Goal: Use online tool/utility: Utilize a website feature to perform a specific function

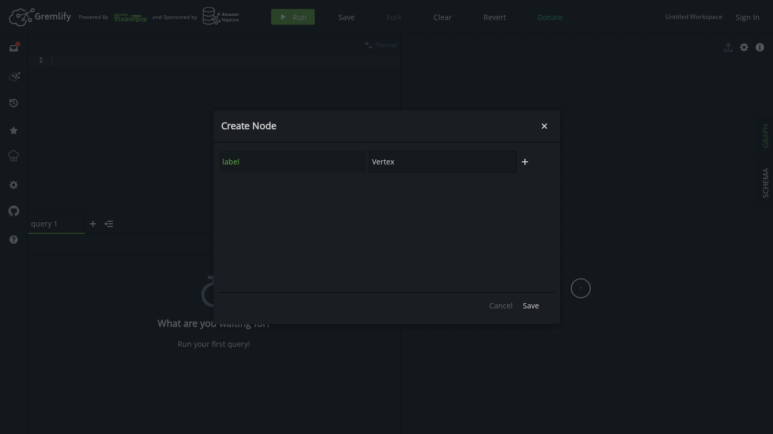
click at [468, 163] on input "Vertex" at bounding box center [443, 162] width 148 height 22
click at [524, 162] on icon "button" at bounding box center [525, 162] width 6 height 6
click at [441, 166] on input "Vertex" at bounding box center [443, 162] width 148 height 22
type input "V"
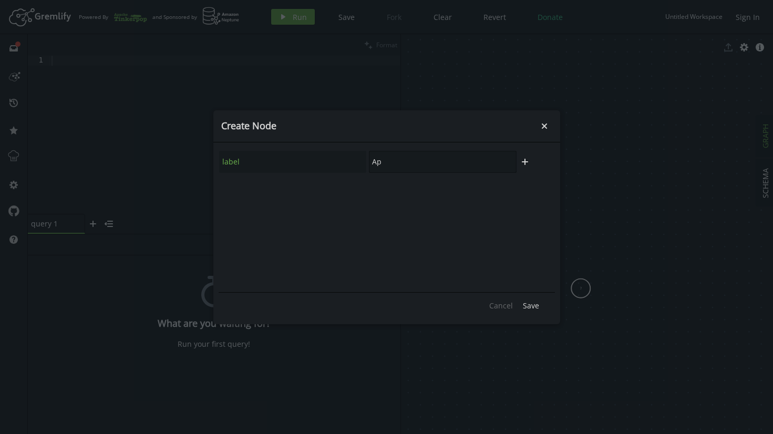
type input "A"
type input "User"
click at [532, 306] on span "Save" at bounding box center [531, 306] width 16 height 10
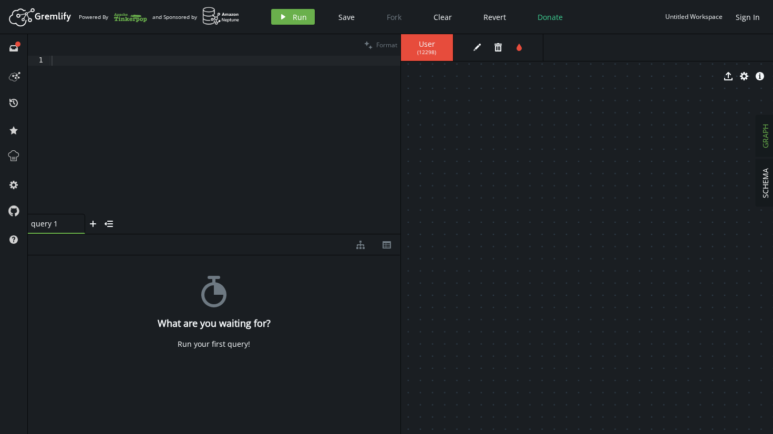
drag, startPoint x: 581, startPoint y: 289, endPoint x: 379, endPoint y: 173, distance: 232.5
drag, startPoint x: 425, startPoint y: 186, endPoint x: 588, endPoint y: 203, distance: 164.3
click at [285, 10] on button "play Run" at bounding box center [293, 17] width 44 height 16
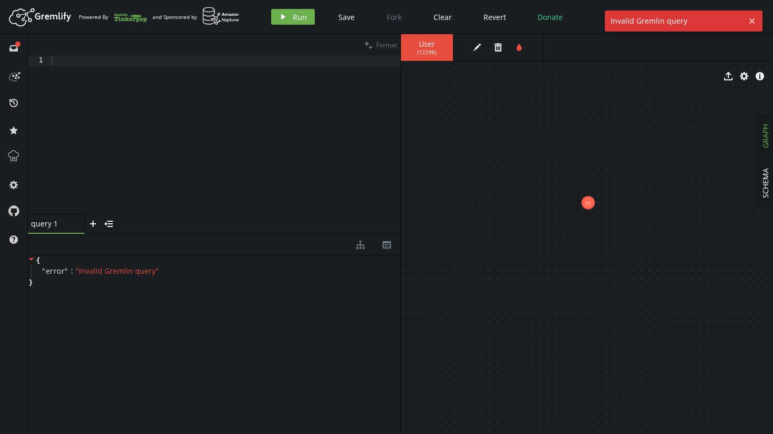
click at [244, 79] on div at bounding box center [224, 145] width 351 height 179
click at [226, 58] on div at bounding box center [224, 145] width 351 height 179
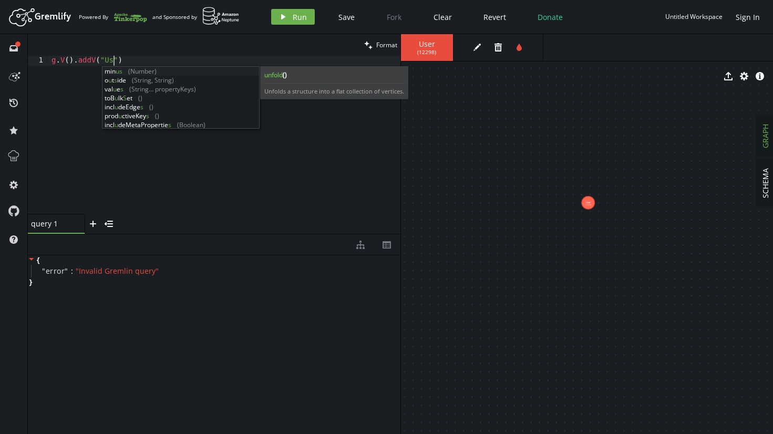
scroll to position [0, 70]
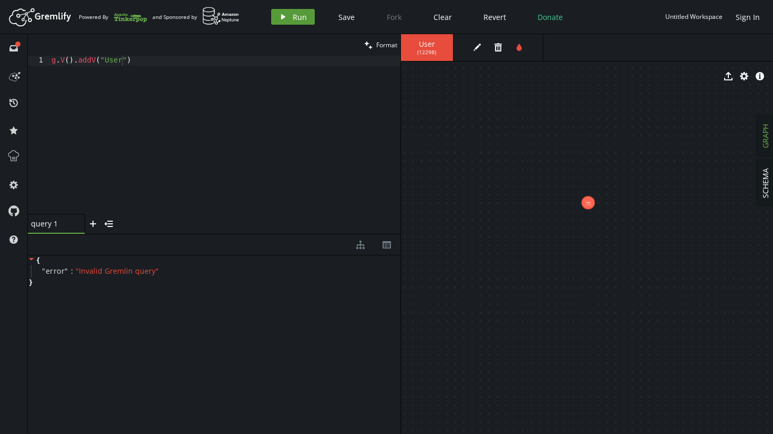
click at [291, 12] on button "play Run" at bounding box center [293, 17] width 44 height 16
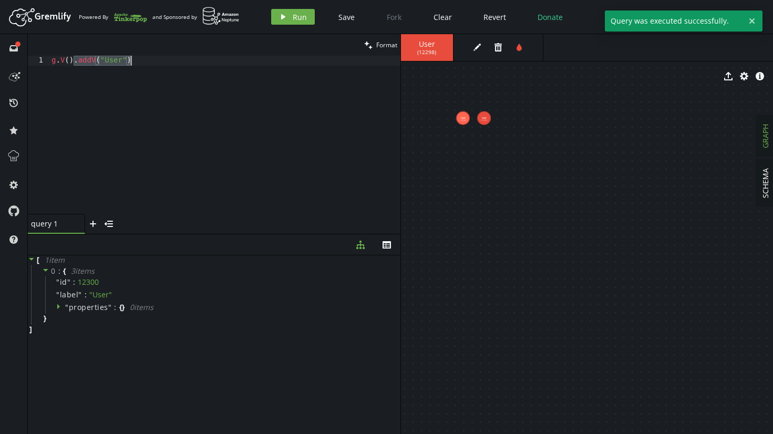
drag, startPoint x: 75, startPoint y: 64, endPoint x: 157, endPoint y: 66, distance: 82.0
click at [157, 66] on div "g . V ( ) . addV ( "User" )" at bounding box center [224, 145] width 351 height 179
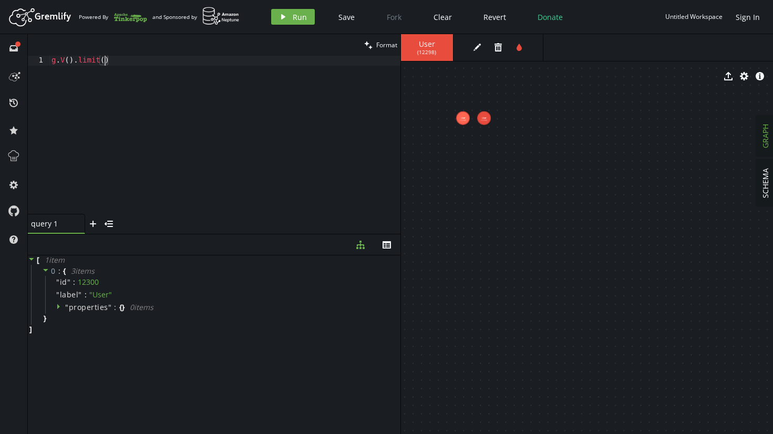
scroll to position [0, 57]
click at [300, 18] on span "Run" at bounding box center [300, 17] width 14 height 10
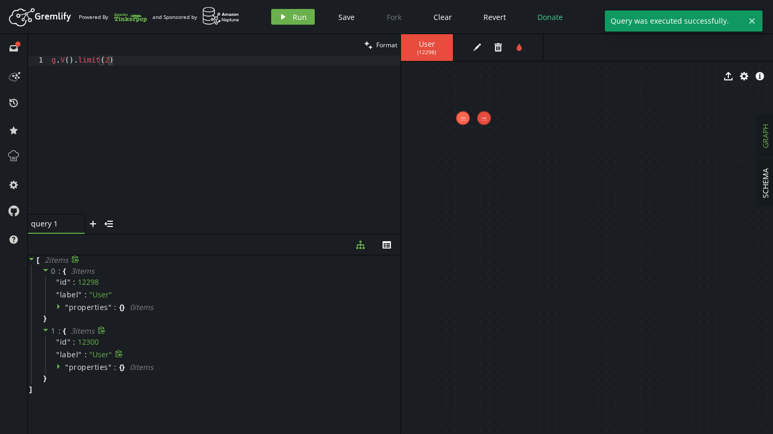
click at [70, 357] on span "label" at bounding box center [69, 354] width 19 height 9
click at [60, 368] on icon at bounding box center [59, 366] width 7 height 7
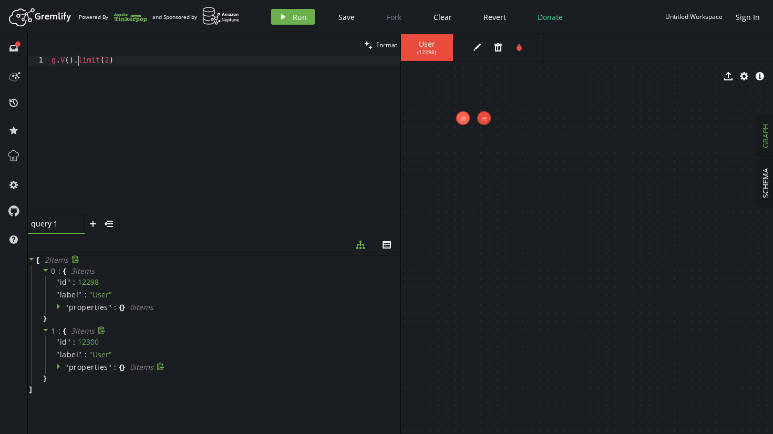
click at [80, 63] on div "g . V ( ) . limit ( 2 )" at bounding box center [224, 145] width 351 height 179
click at [286, 22] on button "play Run" at bounding box center [293, 17] width 44 height 16
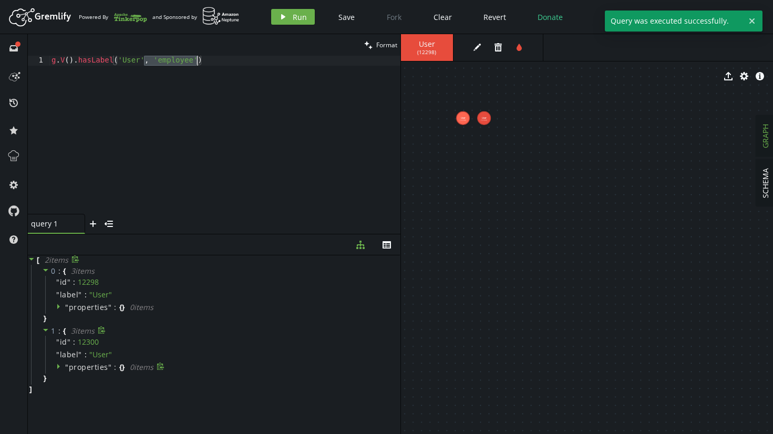
drag, startPoint x: 147, startPoint y: 63, endPoint x: 197, endPoint y: 61, distance: 50.5
click at [197, 61] on div "g . V ( ) . hasLabel ( 'User' , 'employee' )" at bounding box center [224, 145] width 351 height 179
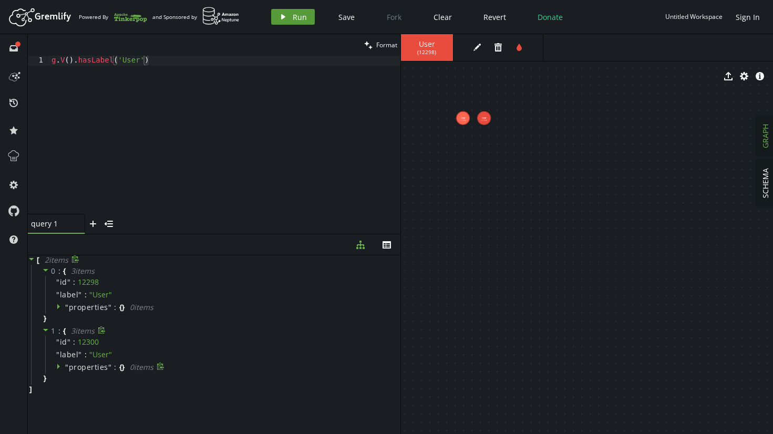
click at [295, 11] on button "play Run" at bounding box center [293, 17] width 44 height 16
click at [131, 61] on div "g . V ( ) . hasLabel ( 'User' )" at bounding box center [224, 145] width 351 height 179
click at [285, 18] on icon "play" at bounding box center [283, 17] width 8 height 8
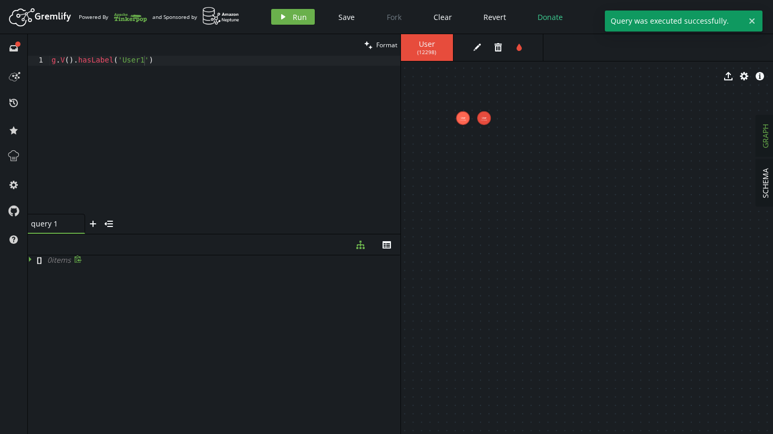
click at [141, 64] on div "g . V ( ) . hasLabel ( 'User1' )" at bounding box center [224, 145] width 351 height 179
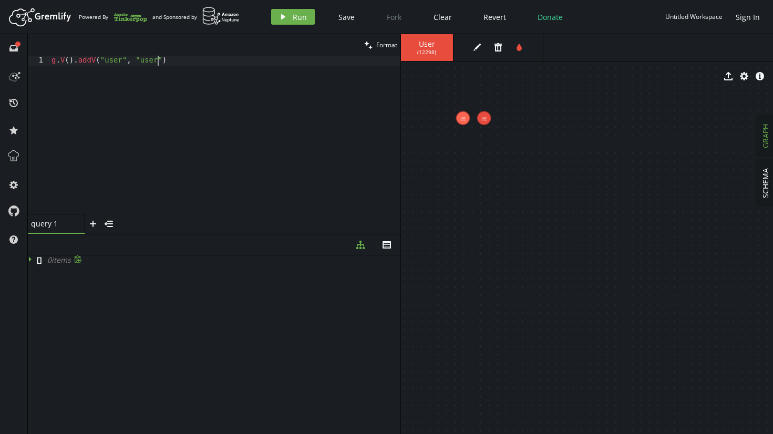
scroll to position [0, 110]
type textarea "g.V().addV("user", "user1")"
click at [294, 9] on button "play Run" at bounding box center [293, 17] width 44 height 16
click at [292, 98] on div "g . V ( ) . addV ( "user" , "user1" )" at bounding box center [224, 145] width 351 height 179
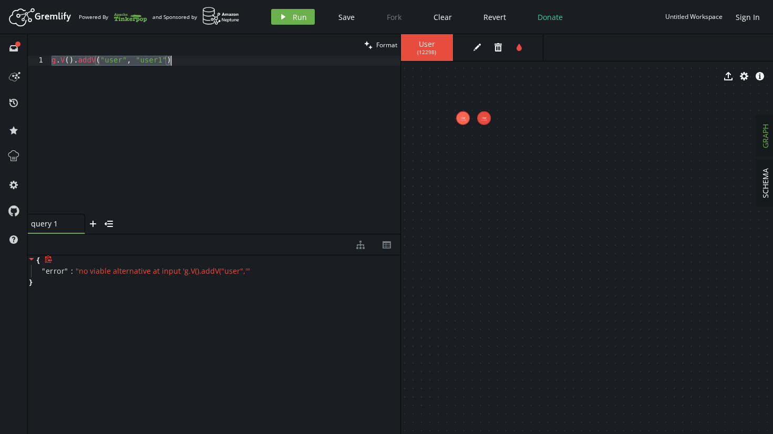
scroll to position [0, 0]
paste textarea "g.addV('Person::Employee')"
click at [284, 24] on button "play Run" at bounding box center [293, 17] width 44 height 16
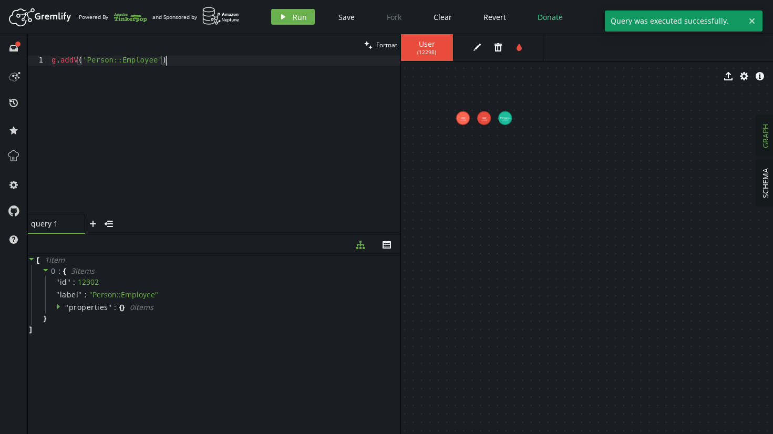
click at [222, 76] on div "g . addV ( 'Person::Employee' )" at bounding box center [224, 145] width 351 height 179
click at [210, 70] on div "g . addV ( 'Person::Employee' )" at bounding box center [224, 145] width 351 height 179
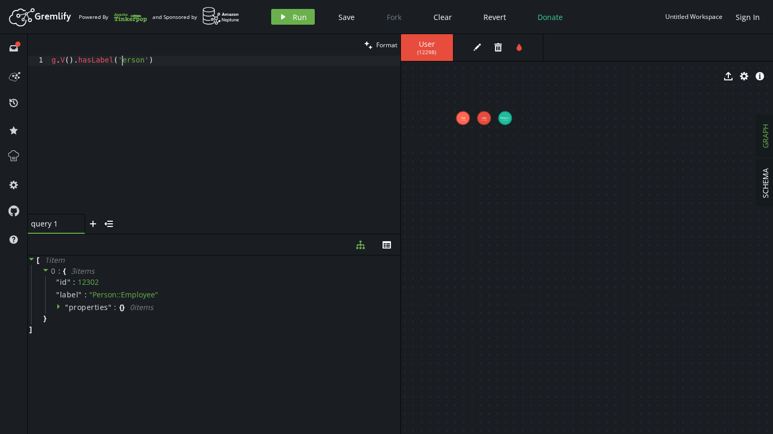
scroll to position [0, 75]
click at [278, 28] on header "Artboard Created with Sketch. Powered By and Sponsored by play Run Save Fork Cl…" at bounding box center [386, 17] width 773 height 34
click at [280, 21] on button "play Run" at bounding box center [293, 17] width 44 height 16
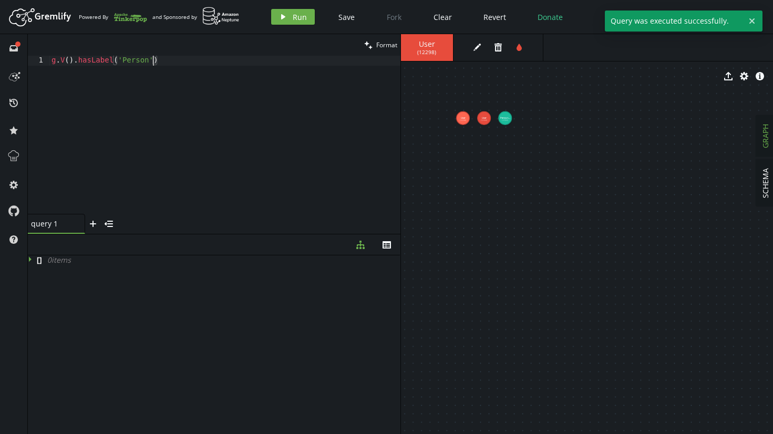
click at [154, 61] on div "g . V ( ) . hasLabel ( 'Person' )" at bounding box center [224, 145] width 351 height 179
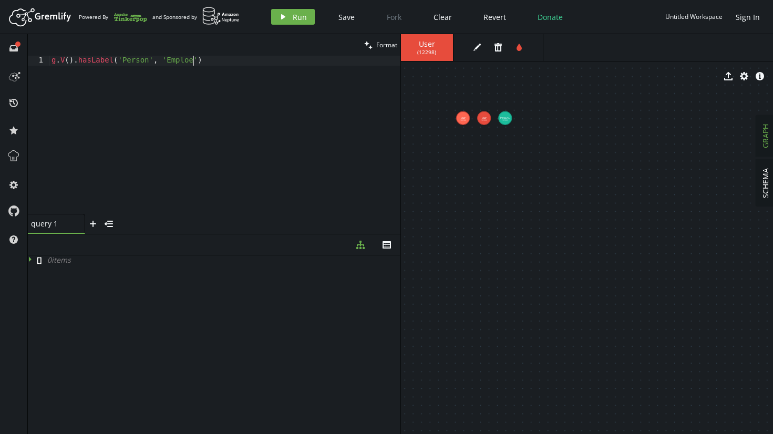
scroll to position [0, 145]
click at [303, 15] on span "Run" at bounding box center [300, 17] width 14 height 10
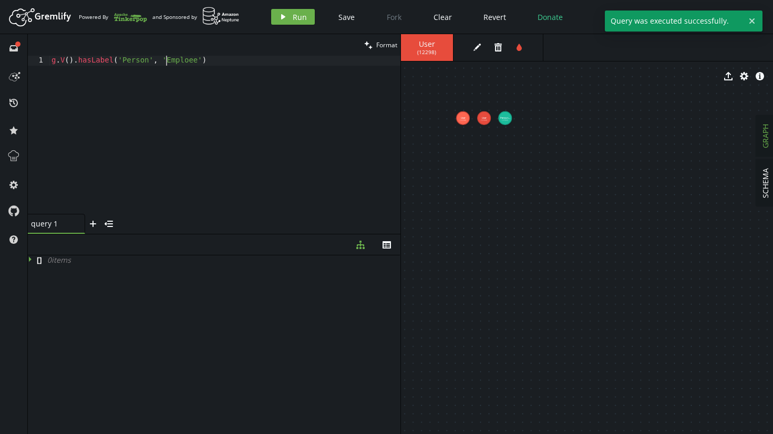
click at [165, 64] on div "g . V ( ) . hasLabel ( 'Person' , 'Emploee' )" at bounding box center [224, 145] width 351 height 179
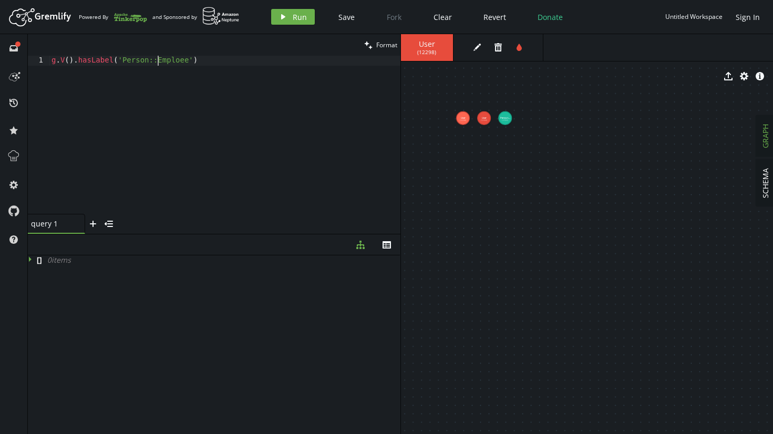
scroll to position [0, 106]
click at [295, 20] on span "Run" at bounding box center [300, 17] width 14 height 10
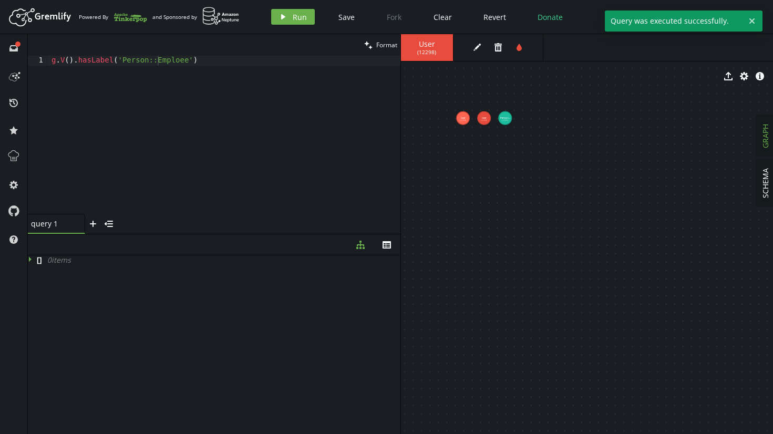
click at [251, 63] on div "g . V ( ) . hasLabel ( 'Person::Emploee' )" at bounding box center [224, 145] width 351 height 179
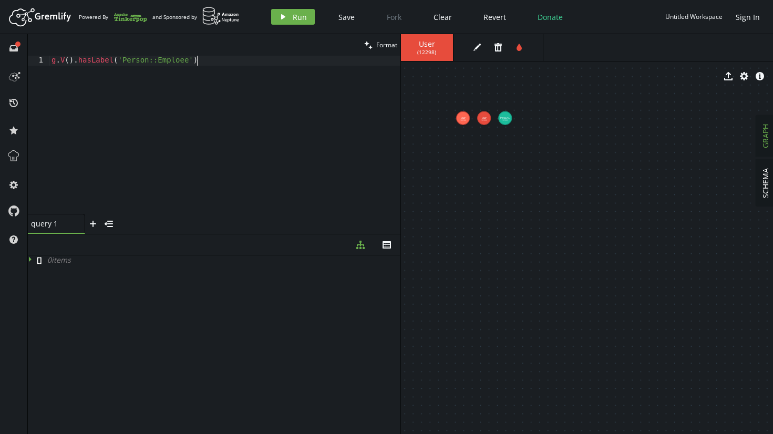
click at [179, 66] on div "g . V ( ) . hasLabel ( 'Person::Emploee' )" at bounding box center [224, 145] width 351 height 179
click at [288, 20] on button "play Run" at bounding box center [293, 17] width 44 height 16
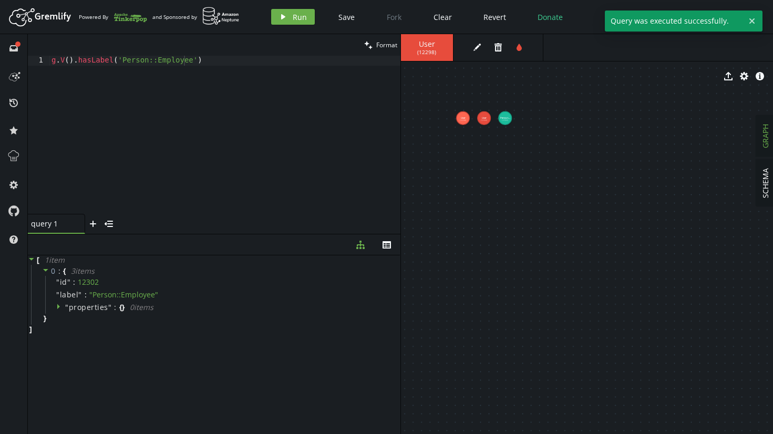
click at [154, 61] on div "g . V ( ) . hasLabel ( 'Person::Employee' )" at bounding box center [224, 145] width 351 height 179
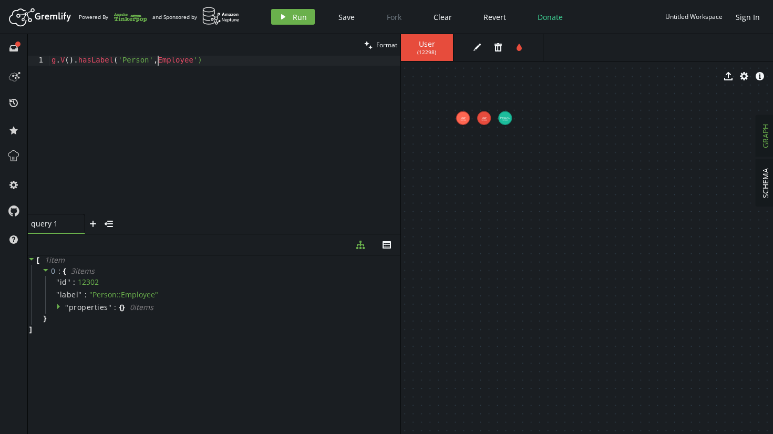
scroll to position [0, 110]
click at [290, 20] on button "play Run" at bounding box center [293, 17] width 44 height 16
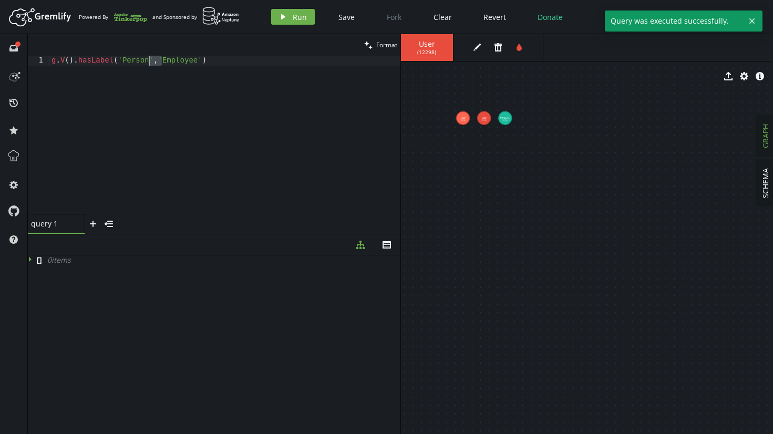
drag, startPoint x: 162, startPoint y: 57, endPoint x: 148, endPoint y: 58, distance: 14.7
click at [148, 58] on div "g . V ( ) . hasLabel ( 'Person' , 'Employee' )" at bounding box center [224, 145] width 351 height 179
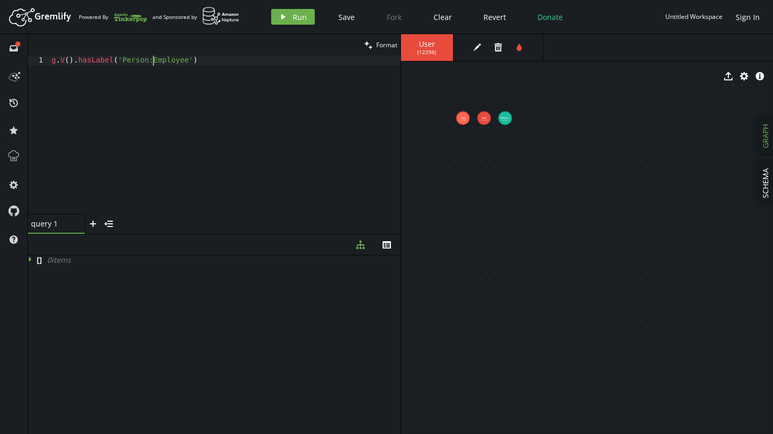
scroll to position [0, 106]
type textarea "g.V().hasLabel('Person::Employee')"
click at [307, 3] on header "Artboard Created with Sketch. Powered By and Sponsored by play Run Save Fork Cl…" at bounding box center [386, 17] width 773 height 34
click at [302, 13] on span "Run" at bounding box center [300, 17] width 14 height 10
